Goal: Communication & Community: Participate in discussion

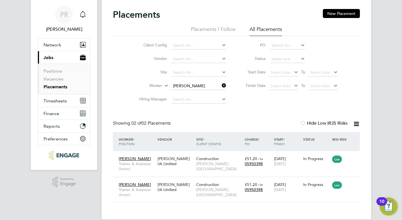
scroll to position [24, 0]
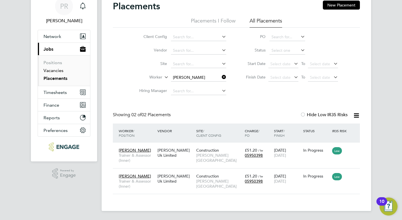
click at [55, 71] on link "Vacancies" at bounding box center [54, 70] width 20 height 5
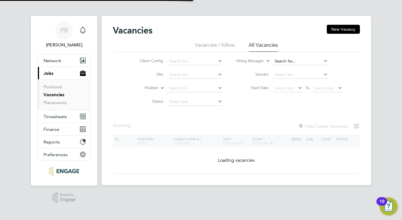
click at [293, 62] on input at bounding box center [300, 61] width 55 height 8
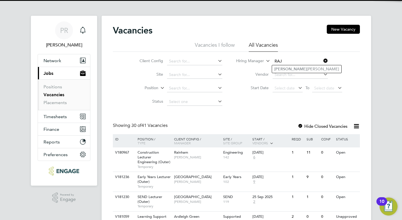
click at [297, 66] on li "Raj Ali" at bounding box center [306, 69] width 69 height 8
type input "[PERSON_NAME]"
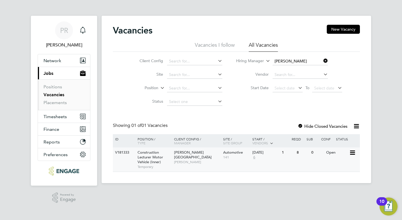
click at [178, 151] on span "[PERSON_NAME][GEOGRAPHIC_DATA]" at bounding box center [193, 155] width 38 height 10
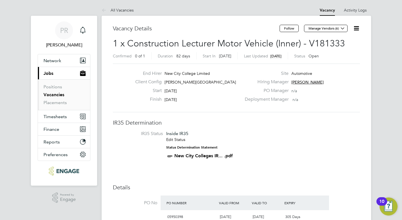
click at [102, 9] on icon at bounding box center [105, 10] width 7 height 7
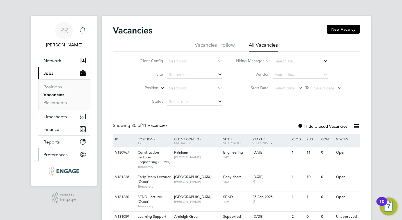
click at [85, 153] on icon "Main navigation" at bounding box center [83, 154] width 6 height 6
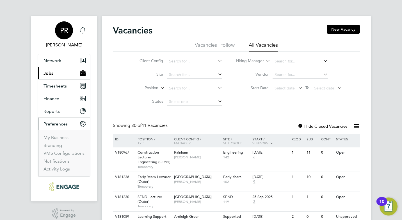
click at [65, 26] on div "PR" at bounding box center [64, 30] width 18 height 18
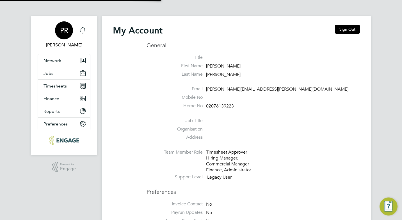
type input "[PERSON_NAME][EMAIL_ADDRESS][PERSON_NAME][DOMAIN_NAME]"
click at [345, 29] on button "Sign Out" at bounding box center [347, 29] width 25 height 9
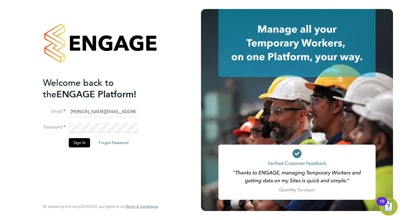
drag, startPoint x: 99, startPoint y: 111, endPoint x: 60, endPoint y: 117, distance: 39.5
click at [60, 117] on li "Email Pallvi.Raghvani@ncclondon.ac.uk" at bounding box center [98, 115] width 110 height 16
type input "Raj.Ali@ncclondon.ac.uk"
click at [32, 125] on div "Welcome back to the ENGAGE Platform! Email Raj.Ali@ncclondon.ac.uk Password Sig…" at bounding box center [101, 110] width 138 height 220
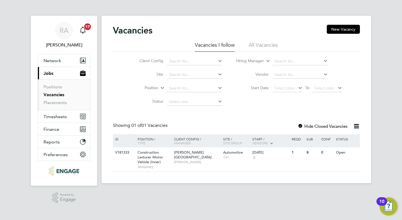
click at [84, 31] on icon "Main navigation" at bounding box center [83, 30] width 7 height 7
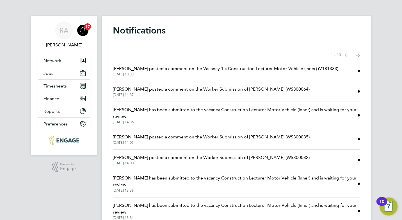
click at [194, 72] on span "29 Sep 2025, 10:33" at bounding box center [226, 74] width 226 height 4
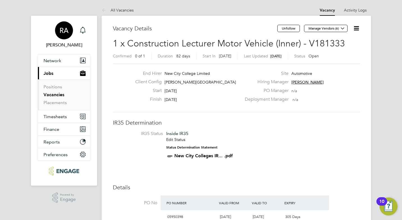
drag, startPoint x: 63, startPoint y: 36, endPoint x: 62, endPoint y: 44, distance: 8.5
click at [63, 36] on div "RA" at bounding box center [64, 30] width 18 height 18
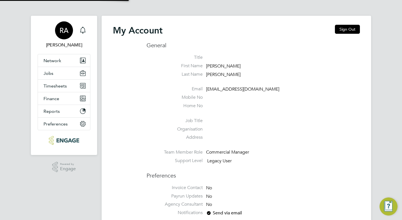
type input "[PERSON_NAME][EMAIL_ADDRESS][PERSON_NAME][DOMAIN_NAME]"
click at [352, 28] on button "Sign Out" at bounding box center [347, 29] width 25 height 9
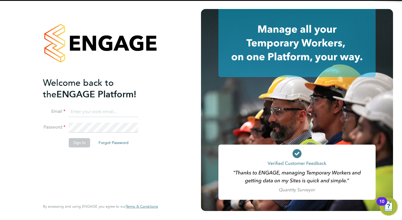
type input "[PERSON_NAME][EMAIL_ADDRESS][PERSON_NAME][DOMAIN_NAME]"
click at [100, 112] on input "[PERSON_NAME][EMAIL_ADDRESS][PERSON_NAME][DOMAIN_NAME]" at bounding box center [103, 112] width 69 height 10
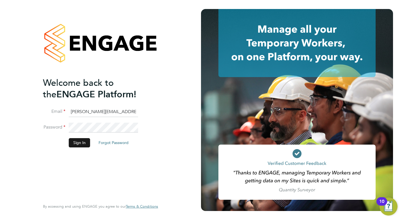
drag, startPoint x: 45, startPoint y: 141, endPoint x: 71, endPoint y: 141, distance: 26.4
click at [45, 141] on li "Sign In Forgot Password" at bounding box center [98, 145] width 110 height 15
click at [77, 141] on button "Sign In" at bounding box center [79, 142] width 21 height 9
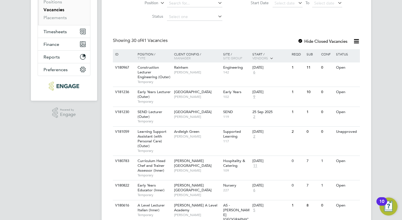
scroll to position [197, 0]
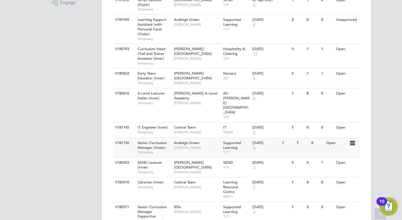
click at [162, 140] on span "Senior Curriculum Manager (Outer)" at bounding box center [152, 145] width 29 height 10
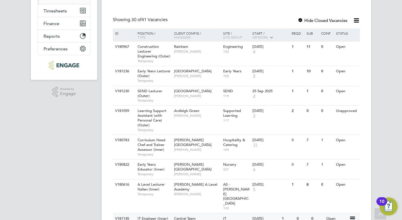
scroll to position [28, 0]
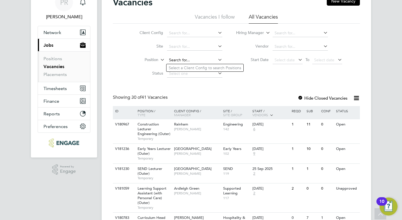
click at [191, 58] on input at bounding box center [194, 60] width 55 height 8
click at [136, 77] on li "Status" at bounding box center [177, 73] width 106 height 13
click at [185, 61] on input at bounding box center [194, 60] width 55 height 8
click at [284, 33] on input at bounding box center [300, 33] width 55 height 8
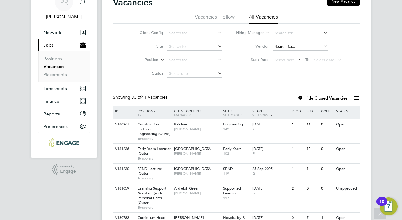
click at [312, 46] on input at bounding box center [300, 47] width 55 height 8
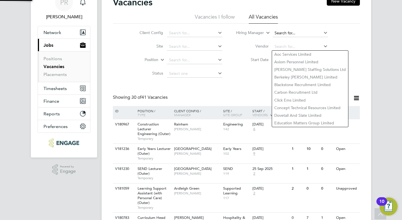
click at [290, 33] on input at bounding box center [300, 33] width 55 height 8
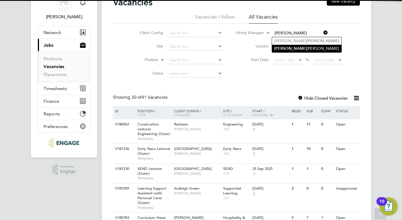
click at [290, 47] on li "Nathan Morris" at bounding box center [306, 49] width 69 height 8
type input "[PERSON_NAME]"
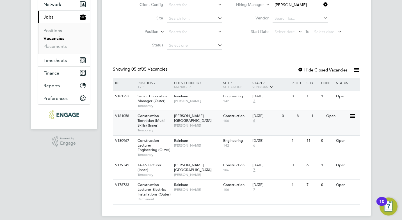
scroll to position [61, 0]
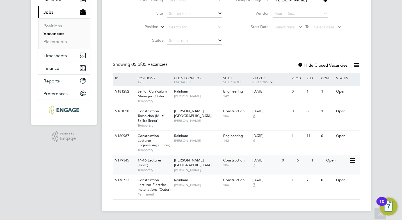
click at [198, 168] on div "Hackney Campus Nathan Morris" at bounding box center [197, 164] width 49 height 19
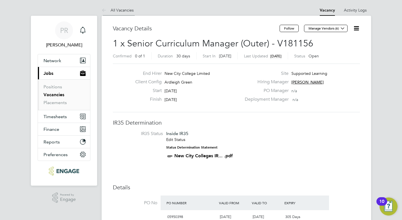
click at [107, 8] on icon at bounding box center [105, 10] width 7 height 7
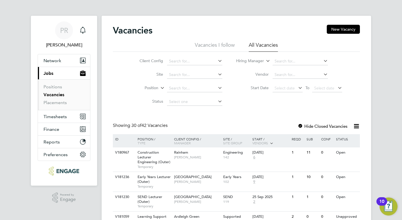
click at [62, 93] on link "Vacancies" at bounding box center [54, 94] width 21 height 5
click at [285, 58] on input at bounding box center [300, 61] width 55 height 8
click at [288, 72] on li "Raj Ali" at bounding box center [306, 69] width 69 height 8
type input "[PERSON_NAME]"
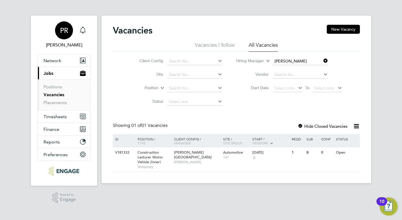
click at [59, 26] on div "PR" at bounding box center [64, 30] width 18 height 18
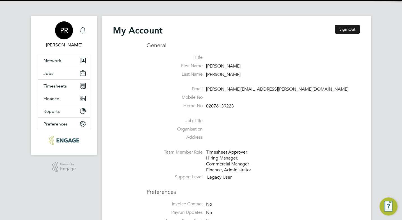
type input "Pallvi.Raghvani@ncclondon.ac.uk"
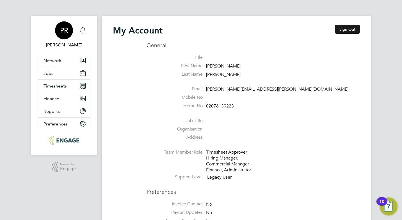
click at [352, 27] on button "Sign Out" at bounding box center [347, 29] width 25 height 9
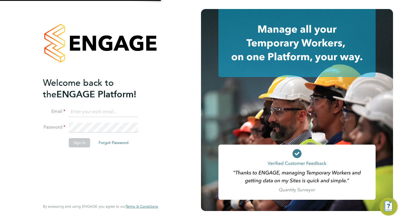
type input "Pallvi.Raghvani@ncclondon.ac.uk"
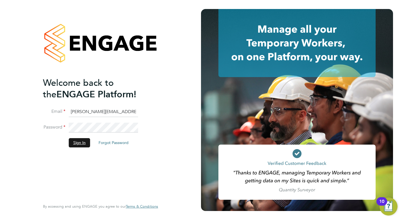
click at [75, 140] on button "Sign In" at bounding box center [79, 142] width 21 height 9
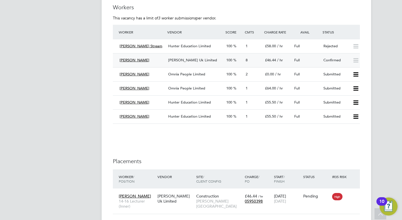
click at [339, 62] on div "Confirmed" at bounding box center [336, 60] width 29 height 9
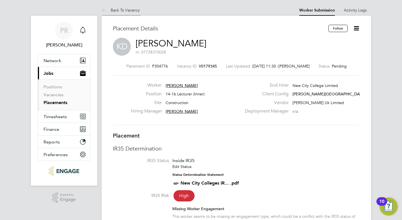
click at [105, 9] on icon at bounding box center [105, 10] width 7 height 7
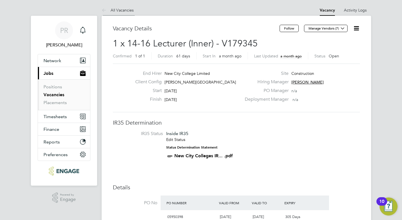
click at [121, 11] on link "All Vacancies" at bounding box center [118, 10] width 32 height 5
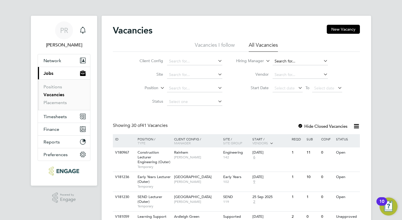
click at [290, 61] on input at bounding box center [300, 61] width 55 height 8
click at [298, 68] on li "[PERSON_NAME]" at bounding box center [307, 69] width 71 height 8
type input "Anne-Marie Sapalska"
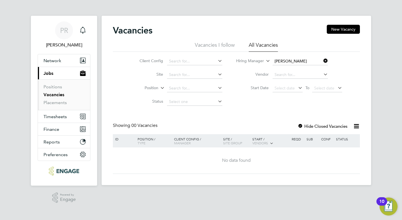
click at [263, 67] on li "Hiring Manager Anne-Marie Sapalska" at bounding box center [290, 61] width 120 height 13
click at [310, 60] on input at bounding box center [300, 61] width 55 height 8
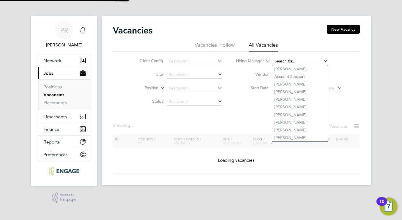
click at [310, 60] on input at bounding box center [300, 61] width 55 height 8
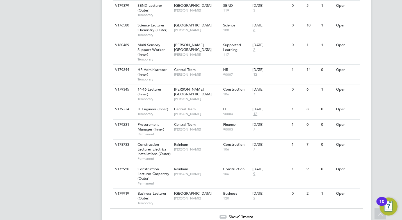
click at [238, 206] on div "Show 11 more" at bounding box center [236, 213] width 253 height 14
click at [238, 214] on span "Show 11 more" at bounding box center [241, 216] width 25 height 5
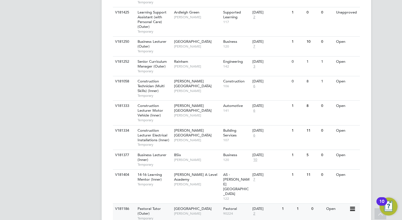
click at [138, 206] on span "Pastoral Tutor (Outer)" at bounding box center [149, 211] width 23 height 10
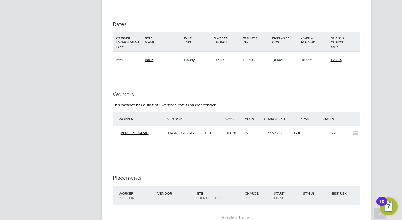
scroll to position [928, 0]
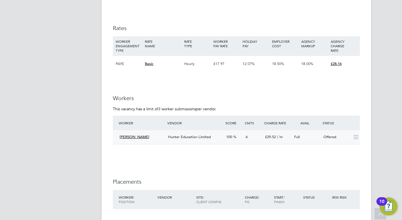
click at [256, 137] on div "6" at bounding box center [253, 136] width 19 height 9
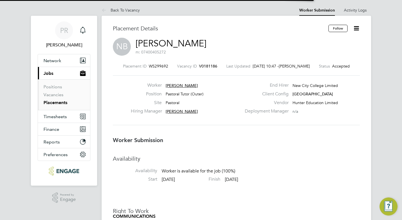
scroll to position [9, 111]
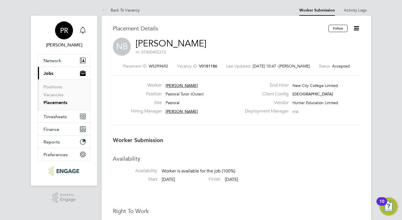
click at [69, 27] on div "PR" at bounding box center [64, 30] width 18 height 18
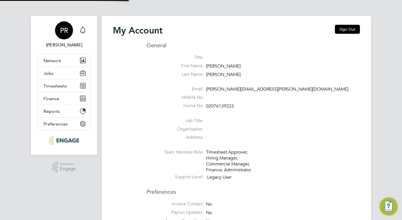
type input "Pallvi.Raghvani@ncclondon.ac.uk"
click at [351, 29] on button "Sign Out" at bounding box center [347, 29] width 25 height 9
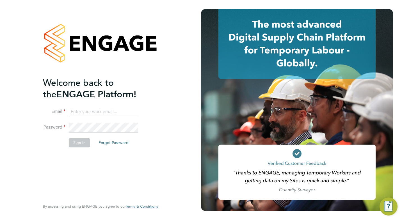
type input "[PERSON_NAME][EMAIL_ADDRESS][PERSON_NAME][DOMAIN_NAME]"
click at [79, 140] on button "Sign In" at bounding box center [79, 142] width 21 height 9
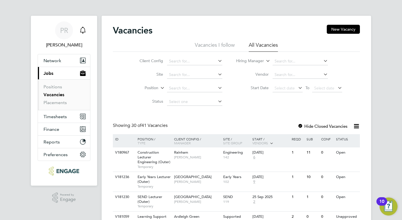
click at [87, 30] on div "Main navigation" at bounding box center [82, 30] width 11 height 11
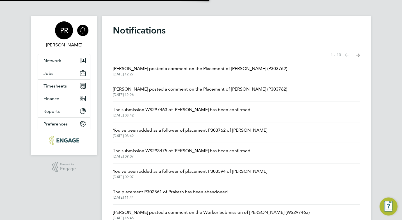
click at [64, 32] on span "PR" at bounding box center [64, 30] width 8 height 7
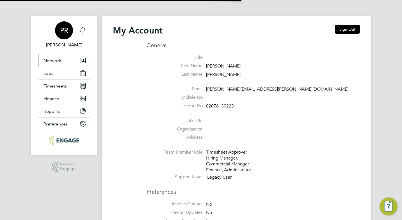
type input "Pallvi.Raghvani@ncclondon.ac.uk"
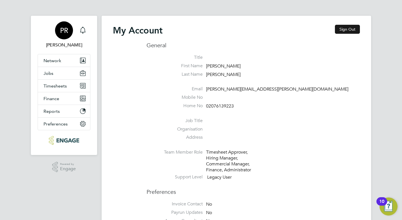
click at [347, 27] on button "Sign Out" at bounding box center [347, 29] width 25 height 9
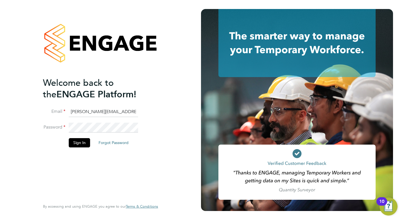
drag, startPoint x: 101, startPoint y: 111, endPoint x: 36, endPoint y: 119, distance: 65.2
click at [36, 119] on div "Welcome back to the ENGAGE Platform! Email Pallvi.Raghvani@ncclondon.ac.uk Pass…" at bounding box center [101, 110] width 138 height 220
type input "Raj.Ali@ncclondon.ac.uk"
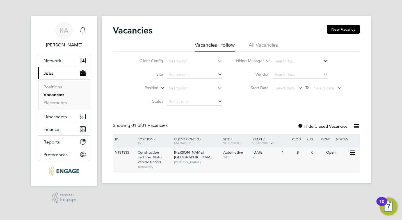
click at [182, 153] on span "[PERSON_NAME][GEOGRAPHIC_DATA]" at bounding box center [193, 155] width 38 height 10
click at [295, 159] on div "V181333 Construction Lecturer Motor Vehicle (Inner) Temporary [PERSON_NAME][GEO…" at bounding box center [236, 159] width 247 height 24
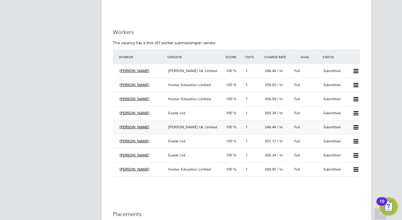
click at [356, 129] on icon at bounding box center [356, 127] width 7 height 4
click at [343, 136] on li "Offer" at bounding box center [349, 139] width 20 height 8
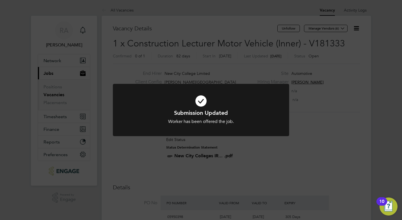
drag, startPoint x: 126, startPoint y: 141, endPoint x: 130, endPoint y: 141, distance: 3.7
click at [126, 141] on div "Submission Updated Worker has been offered the job. Cancel Okay" at bounding box center [201, 113] width 177 height 59
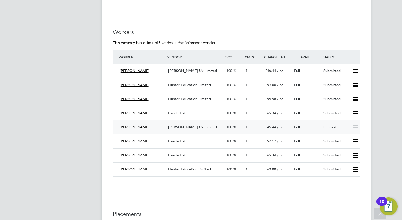
click at [207, 126] on span "[PERSON_NAME] Uk Limited" at bounding box center [192, 127] width 49 height 5
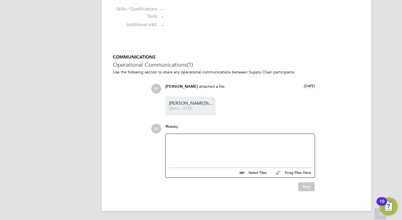
click at [186, 111] on li "Mohamed%2BSharif%2BCV..%2BPDF%20MH docx - 31kb" at bounding box center [191, 105] width 50 height 19
click at [205, 104] on span "Mohamed%2BSharif%2BCV..%2BPDF%20MH" at bounding box center [191, 103] width 45 height 4
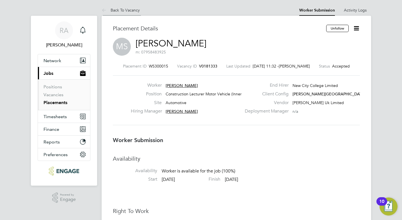
click at [115, 12] on link "Back To Vacancy" at bounding box center [121, 10] width 38 height 5
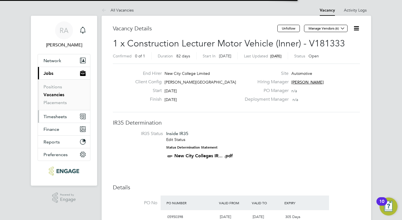
click at [71, 117] on button "Timesheets" at bounding box center [64, 116] width 52 height 12
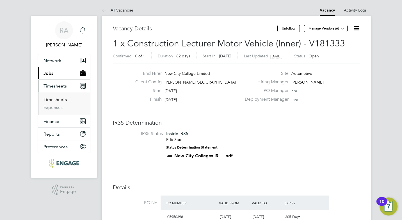
click at [57, 100] on link "Timesheets" at bounding box center [55, 99] width 23 height 5
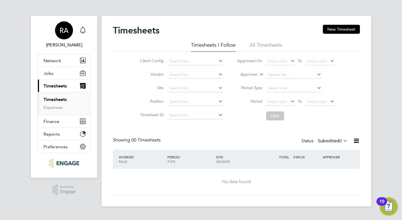
click at [69, 31] on div "RA" at bounding box center [64, 30] width 18 height 18
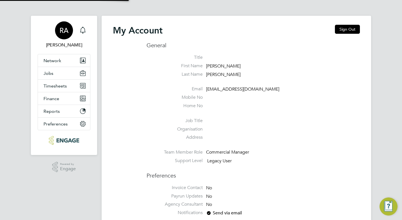
type input "[PERSON_NAME][EMAIL_ADDRESS][PERSON_NAME][DOMAIN_NAME]"
click at [352, 29] on button "Sign Out" at bounding box center [347, 29] width 25 height 9
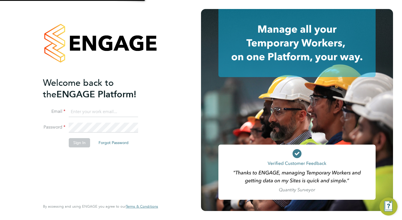
type input "[PERSON_NAME][EMAIL_ADDRESS][PERSON_NAME][DOMAIN_NAME]"
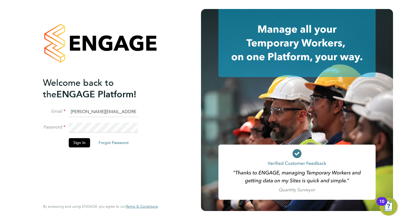
click at [76, 150] on li "Sign In Forgot Password" at bounding box center [98, 145] width 110 height 15
click at [76, 145] on button "Sign In" at bounding box center [79, 142] width 21 height 9
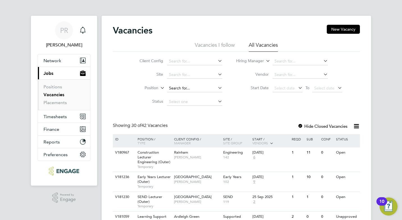
click at [187, 91] on input at bounding box center [194, 88] width 55 height 8
click at [53, 103] on link "Placements" at bounding box center [55, 102] width 23 height 5
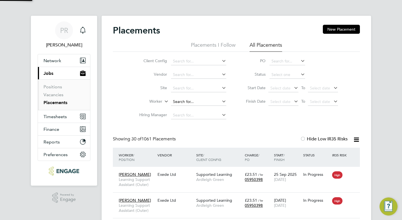
click at [197, 103] on input at bounding box center [198, 102] width 55 height 8
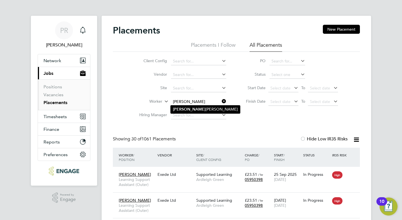
click at [191, 109] on li "Brian Baker" at bounding box center [205, 109] width 69 height 8
type input "Brian Baker"
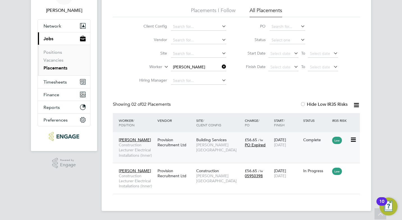
click at [174, 142] on div "Provision Recruitment Ltd" at bounding box center [175, 142] width 39 height 16
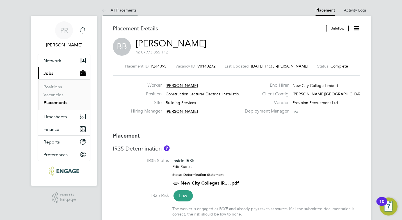
click at [118, 9] on link "All Placements" at bounding box center [119, 10] width 35 height 5
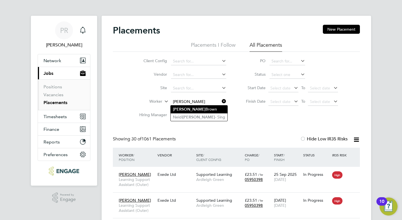
click at [184, 109] on li "[PERSON_NAME]" at bounding box center [199, 109] width 57 height 8
type input "[PERSON_NAME]"
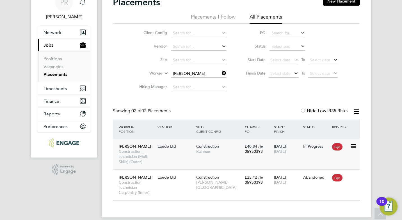
click at [212, 160] on div "[PERSON_NAME] Construction Technician (Multi Skills) (Outer) Exede Ltd Construc…" at bounding box center [236, 154] width 247 height 31
click at [203, 150] on span "Rainham" at bounding box center [219, 151] width 46 height 5
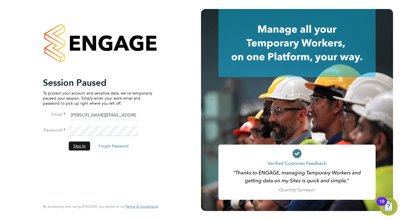
click at [80, 148] on button "Sign In" at bounding box center [79, 145] width 21 height 9
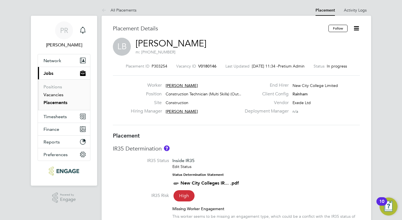
click at [53, 95] on link "Vacancies" at bounding box center [54, 94] width 20 height 5
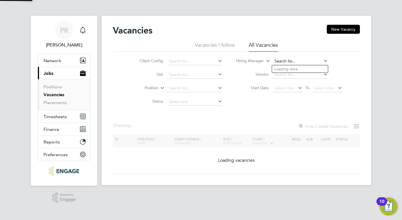
click at [293, 62] on input at bounding box center [300, 61] width 55 height 8
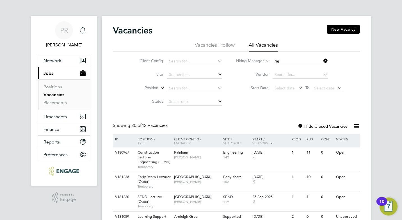
click at [302, 66] on li "Raj Ali" at bounding box center [306, 69] width 69 height 8
type input "Raj Ali"
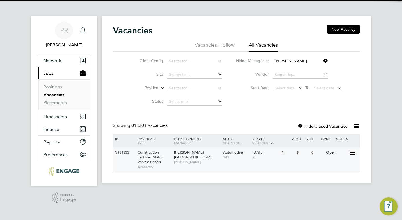
click at [187, 160] on span "Raj Ali" at bounding box center [197, 162] width 46 height 4
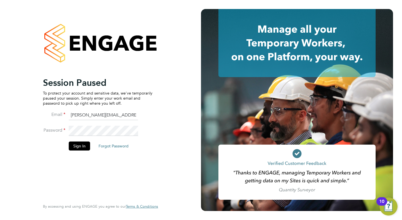
drag, startPoint x: 100, startPoint y: 116, endPoint x: 57, endPoint y: 121, distance: 43.0
click at [58, 119] on li "Email Pallvi.Raghvani@ncclondon.ac.uk" at bounding box center [98, 118] width 110 height 16
type input "Raj.Ali@ncclondon.ac.uk"
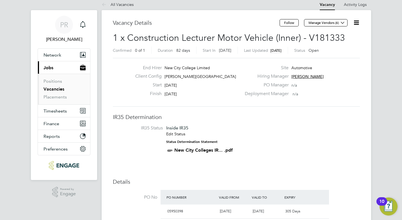
click at [355, 20] on icon at bounding box center [356, 22] width 7 height 7
click at [341, 54] on li "Followers" at bounding box center [343, 55] width 33 height 8
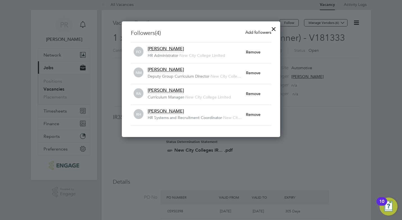
click at [299, 132] on div at bounding box center [201, 110] width 402 height 220
click at [272, 28] on div at bounding box center [274, 27] width 10 height 10
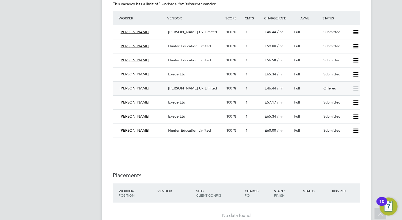
click at [214, 84] on div "[PERSON_NAME] Uk Limited" at bounding box center [195, 88] width 58 height 9
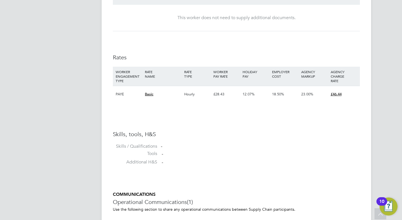
scroll to position [443, 0]
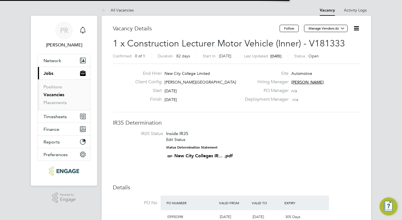
scroll to position [137, 0]
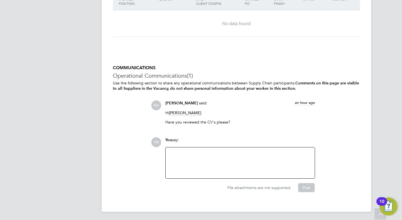
click at [207, 153] on div at bounding box center [240, 163] width 143 height 24
click at [210, 162] on div "We would like to offe RMohamm" at bounding box center [240, 163] width 143 height 5
drag, startPoint x: 172, startPoint y: 151, endPoint x: 178, endPoint y: 151, distance: 6.7
click at [172, 151] on div "HI @Rufena Haque ​ We would like to offer Mohamm" at bounding box center [240, 163] width 143 height 24
click at [232, 164] on div "We would like to offer Mohamm" at bounding box center [240, 163] width 143 height 5
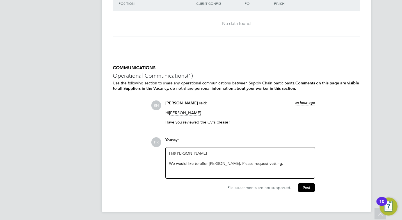
drag, startPoint x: 310, startPoint y: 189, endPoint x: 268, endPoint y: 169, distance: 46.6
click at [268, 169] on div "PR You say: Hi @Rufena Haque ​ We would like to offer Mohamed. Please request v…" at bounding box center [255, 164] width 209 height 55
click at [311, 189] on button "Post" at bounding box center [306, 187] width 17 height 9
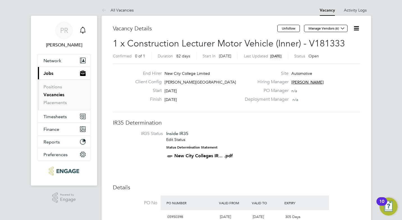
click at [83, 30] on icon "Main navigation" at bounding box center [83, 30] width 7 height 7
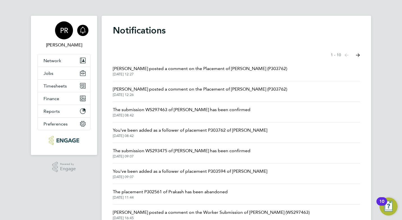
click at [69, 33] on div "PR" at bounding box center [64, 30] width 18 height 18
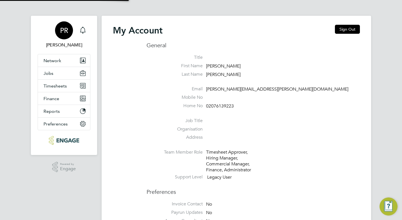
type input "[PERSON_NAME][EMAIL_ADDRESS][PERSON_NAME][DOMAIN_NAME]"
click at [349, 28] on button "Sign Out" at bounding box center [347, 29] width 25 height 9
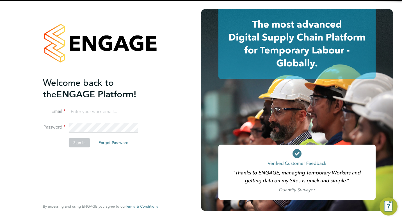
type input "[PERSON_NAME][EMAIL_ADDRESS][PERSON_NAME][DOMAIN_NAME]"
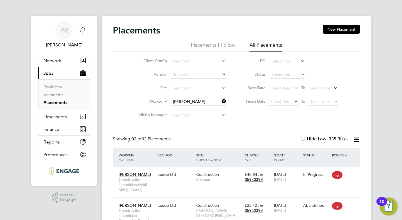
click at [284, 55] on li "PO" at bounding box center [290, 61] width 112 height 13
click at [285, 60] on input at bounding box center [288, 61] width 36 height 8
click at [252, 67] on li "PO" at bounding box center [290, 61] width 112 height 13
click at [221, 100] on icon at bounding box center [221, 101] width 0 height 8
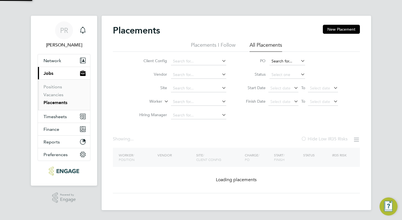
click at [280, 62] on input at bounding box center [288, 61] width 36 height 8
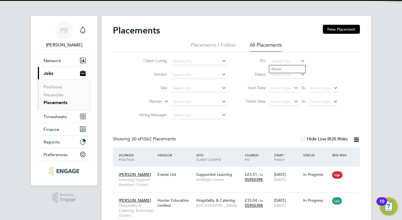
scroll to position [16, 49]
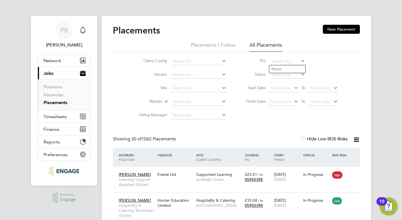
click at [235, 35] on div "Placements New Placement" at bounding box center [236, 33] width 247 height 17
click at [234, 79] on li "Status" at bounding box center [290, 74] width 112 height 13
click at [58, 93] on link "Vacancies" at bounding box center [54, 94] width 20 height 5
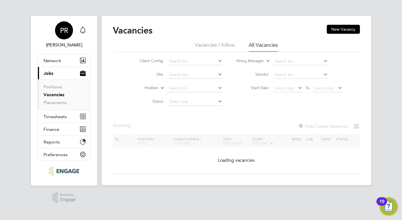
click at [68, 28] on div "PR" at bounding box center [64, 30] width 18 height 18
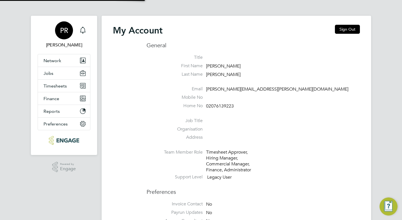
type input "[PERSON_NAME][EMAIL_ADDRESS][PERSON_NAME][DOMAIN_NAME]"
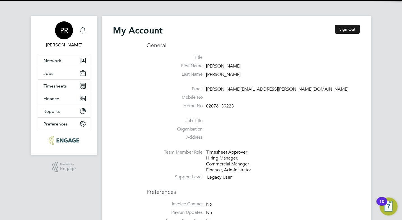
click at [354, 29] on button "Sign Out" at bounding box center [347, 29] width 25 height 9
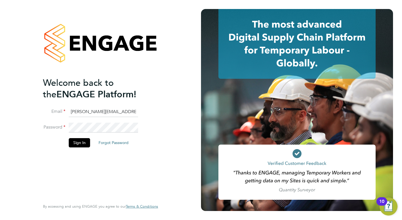
drag, startPoint x: 100, startPoint y: 111, endPoint x: 45, endPoint y: 116, distance: 55.3
click at [45, 116] on li "Email [PERSON_NAME][EMAIL_ADDRESS][PERSON_NAME][DOMAIN_NAME]" at bounding box center [98, 115] width 110 height 16
type input "[EMAIL_ADDRESS][DOMAIN_NAME]"
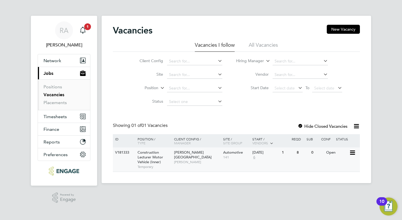
click at [192, 160] on span "[PERSON_NAME]" at bounding box center [197, 162] width 46 height 4
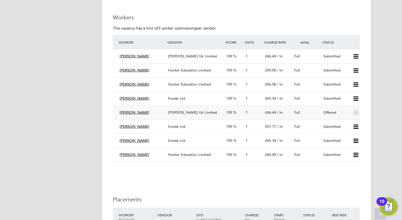
click at [345, 114] on div "Offered" at bounding box center [336, 112] width 29 height 9
click at [356, 56] on icon at bounding box center [356, 56] width 7 height 4
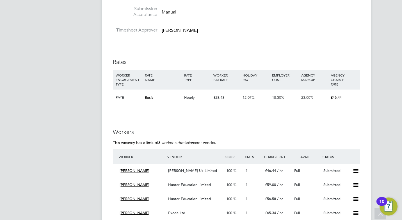
scroll to position [886, 0]
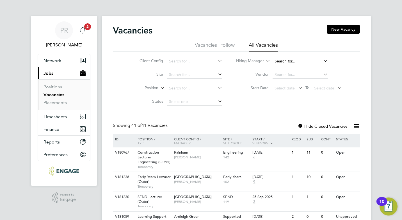
click at [278, 61] on input at bounding box center [300, 61] width 55 height 8
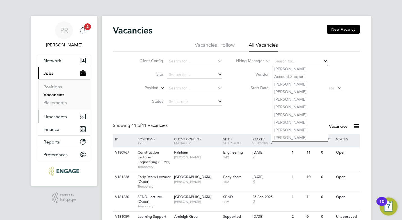
click at [64, 117] on span "Timesheets" at bounding box center [55, 116] width 23 height 5
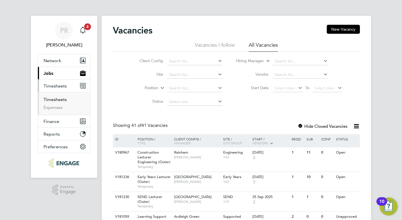
click at [61, 101] on link "Timesheets" at bounding box center [55, 99] width 23 height 5
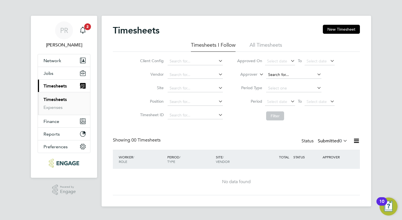
click at [283, 74] on input at bounding box center [293, 75] width 55 height 8
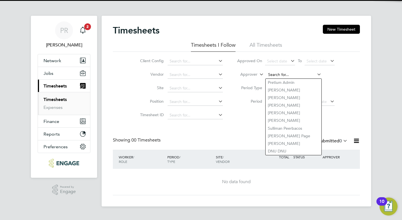
type input "h"
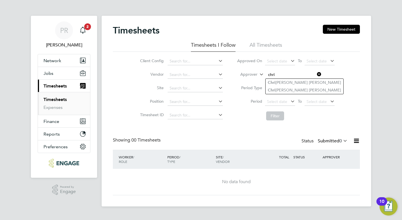
type input "chri"
click at [266, 44] on li "All Timesheets" at bounding box center [266, 47] width 33 height 10
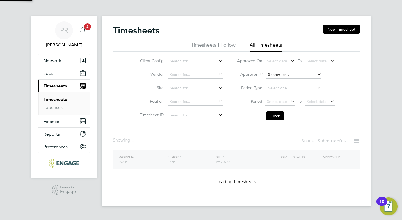
click at [285, 73] on input at bounding box center [293, 75] width 55 height 8
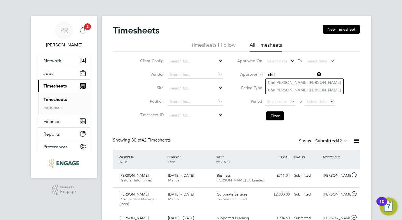
type input "chri"
click at [339, 91] on li "Period Type" at bounding box center [286, 88] width 112 height 13
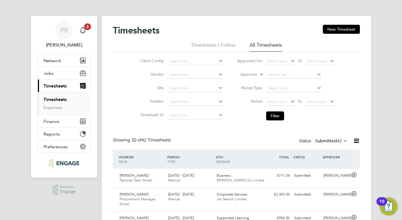
click at [216, 46] on li "Timesheets I Follow" at bounding box center [213, 47] width 45 height 10
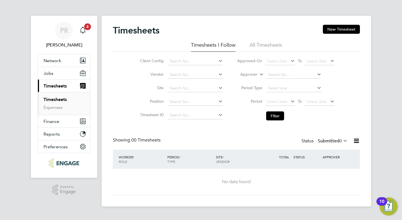
click at [116, 53] on div "Client Config Vendor Site Position Timesheet ID Approved On Select date To Sele…" at bounding box center [236, 87] width 247 height 71
click at [243, 102] on label "Period" at bounding box center [249, 101] width 25 height 5
click at [82, 33] on icon "Main navigation" at bounding box center [83, 30] width 7 height 7
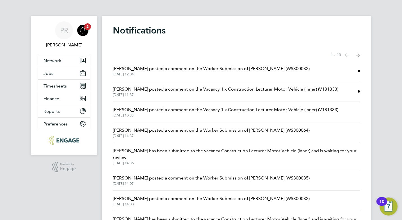
click at [200, 69] on span "Adam Jorey posted a comment on the Worker Submission of Steven Williams (WS3000…" at bounding box center [211, 68] width 197 height 7
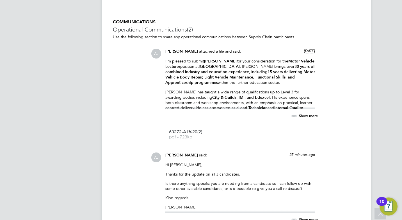
scroll to position [534, 0]
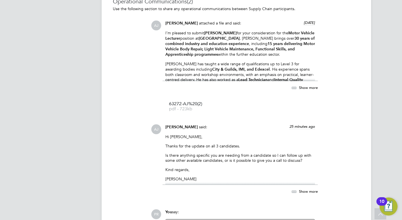
click at [305, 87] on span "Show more" at bounding box center [308, 87] width 19 height 5
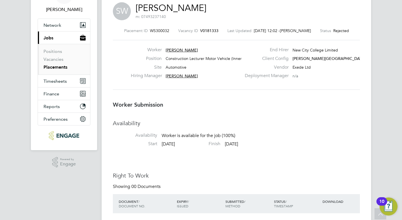
scroll to position [0, 0]
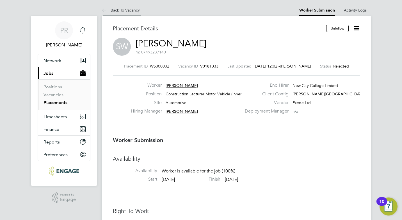
click at [120, 8] on link "Back To Vacancy" at bounding box center [121, 10] width 38 height 5
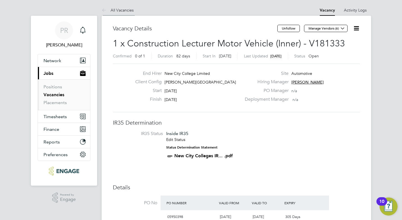
click at [108, 10] on icon at bounding box center [105, 10] width 7 height 7
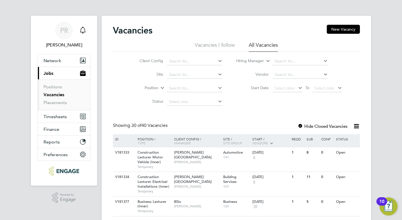
click at [88, 33] on div "Main navigation" at bounding box center [82, 30] width 11 height 11
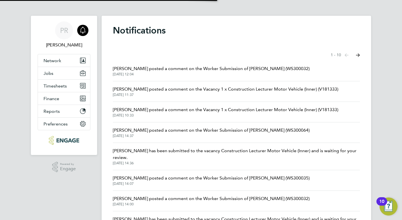
click at [201, 89] on span "Pallvi Raghvani posted a comment on the Vacancy 1 x Construction Lecturer Motor…" at bounding box center [226, 89] width 226 height 7
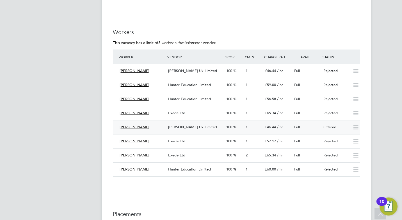
click at [152, 125] on div "Mohamed Sharif" at bounding box center [141, 127] width 49 height 9
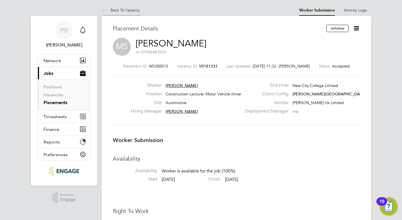
click at [112, 8] on link "Back To Vacancy" at bounding box center [121, 10] width 38 height 5
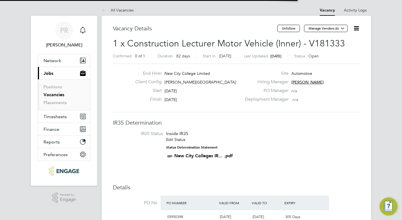
scroll to position [17, 39]
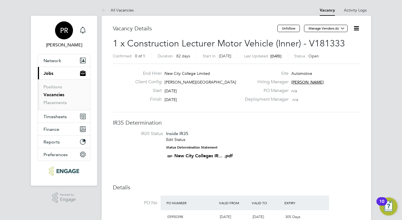
drag, startPoint x: 70, startPoint y: 27, endPoint x: 74, endPoint y: 27, distance: 3.4
click at [70, 27] on div "PR" at bounding box center [64, 30] width 18 height 18
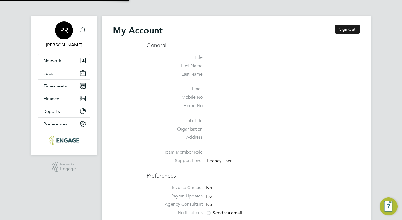
type input "[PERSON_NAME][EMAIL_ADDRESS][PERSON_NAME][DOMAIN_NAME]"
click at [354, 28] on button "Sign Out" at bounding box center [347, 29] width 25 height 9
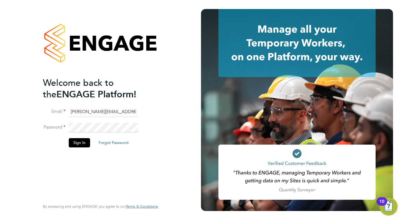
drag, startPoint x: 101, startPoint y: 112, endPoint x: 18, endPoint y: 113, distance: 82.6
click at [19, 113] on div "Welcome back to the ENGAGE Platform! Email Pallvi.Raghvani@ncclondon.ac.uk Pass…" at bounding box center [100, 110] width 201 height 220
type input "Raj.Ali@ncclondon.ac.uk"
click at [49, 119] on fieldset "Email Raj.Ali@ncclondon.ac.uk Password Sign In Forgot Password" at bounding box center [98, 130] width 110 height 46
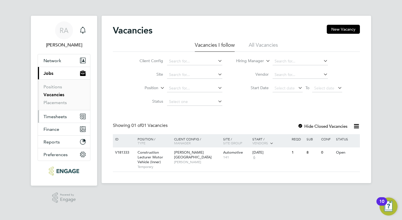
click at [67, 114] on button "Timesheets" at bounding box center [64, 116] width 52 height 12
click at [60, 116] on span "Timesheets" at bounding box center [55, 116] width 23 height 5
click at [65, 31] on span "RA" at bounding box center [64, 30] width 9 height 7
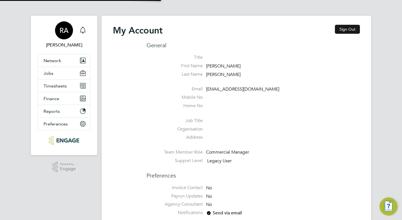
type input "[PERSON_NAME][EMAIL_ADDRESS][PERSON_NAME][DOMAIN_NAME]"
click at [352, 26] on button "Sign Out" at bounding box center [347, 29] width 25 height 9
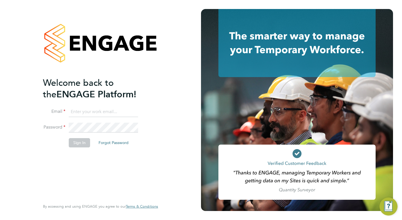
type input "[PERSON_NAME][EMAIL_ADDRESS][PERSON_NAME][DOMAIN_NAME]"
